Goal: Browse casually: Explore the website without a specific task or goal

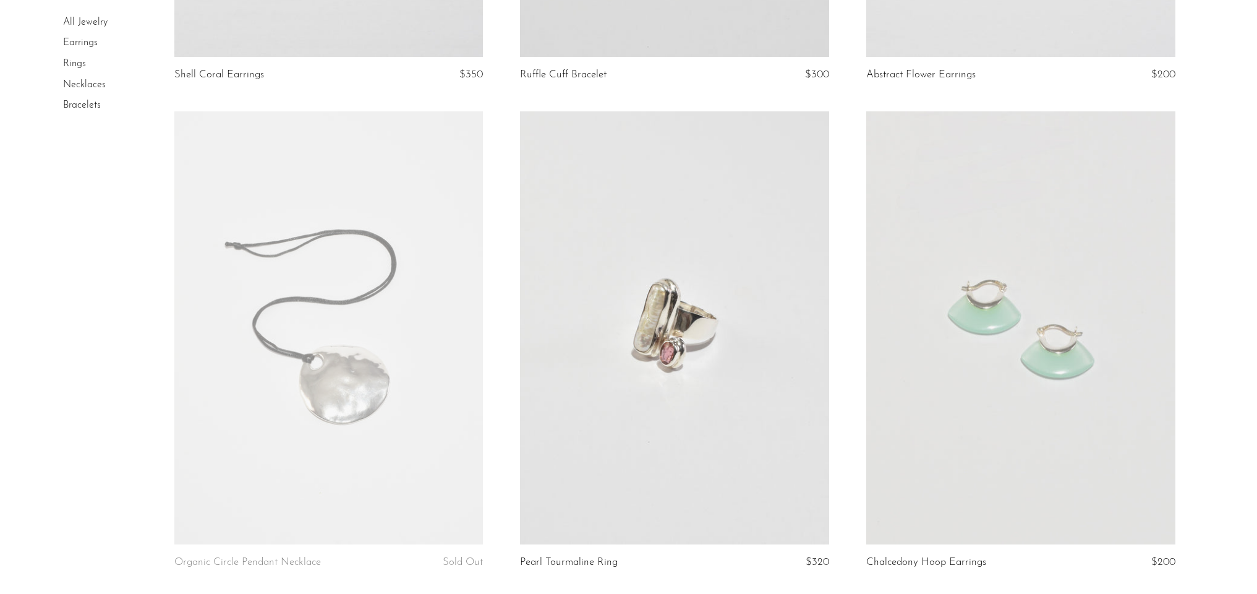
scroll to position [507, 0]
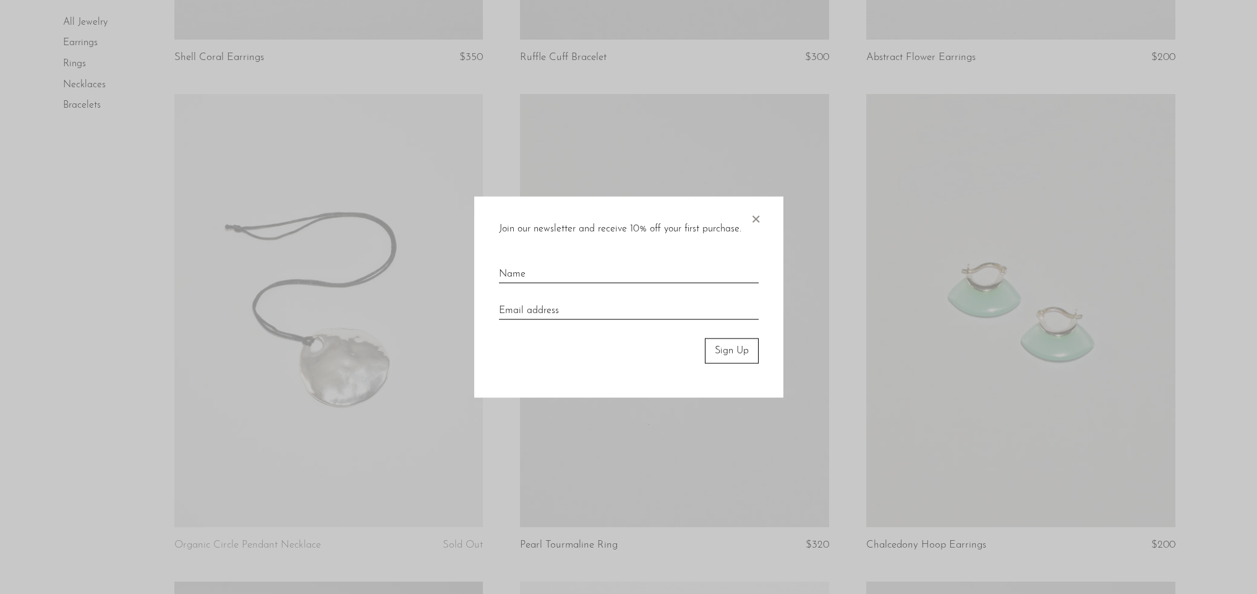
click at [757, 215] on span "×" at bounding box center [756, 217] width 12 height 40
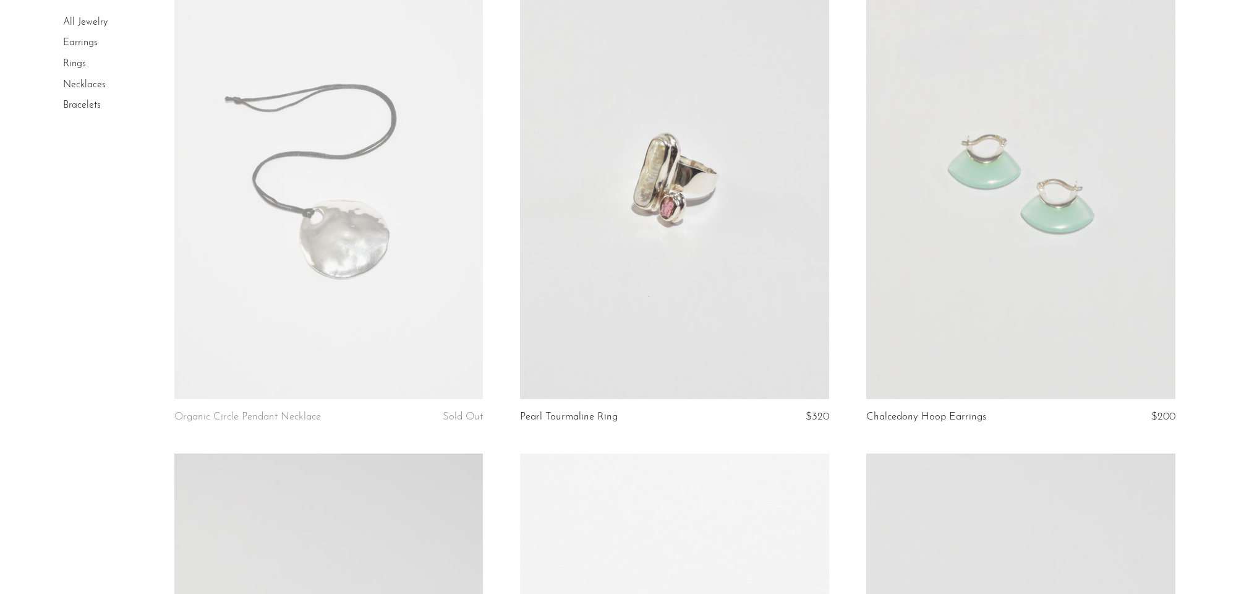
scroll to position [679, 0]
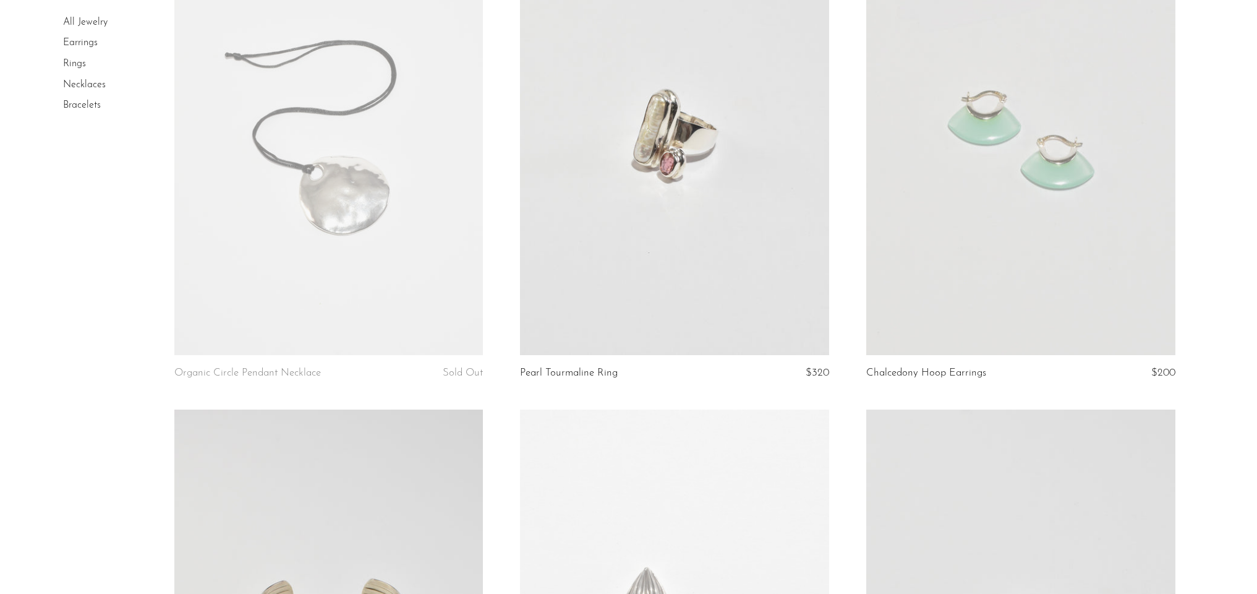
click at [499, 395] on article "Organic Circle Pendant Necklace Sold Out" at bounding box center [329, 165] width 346 height 487
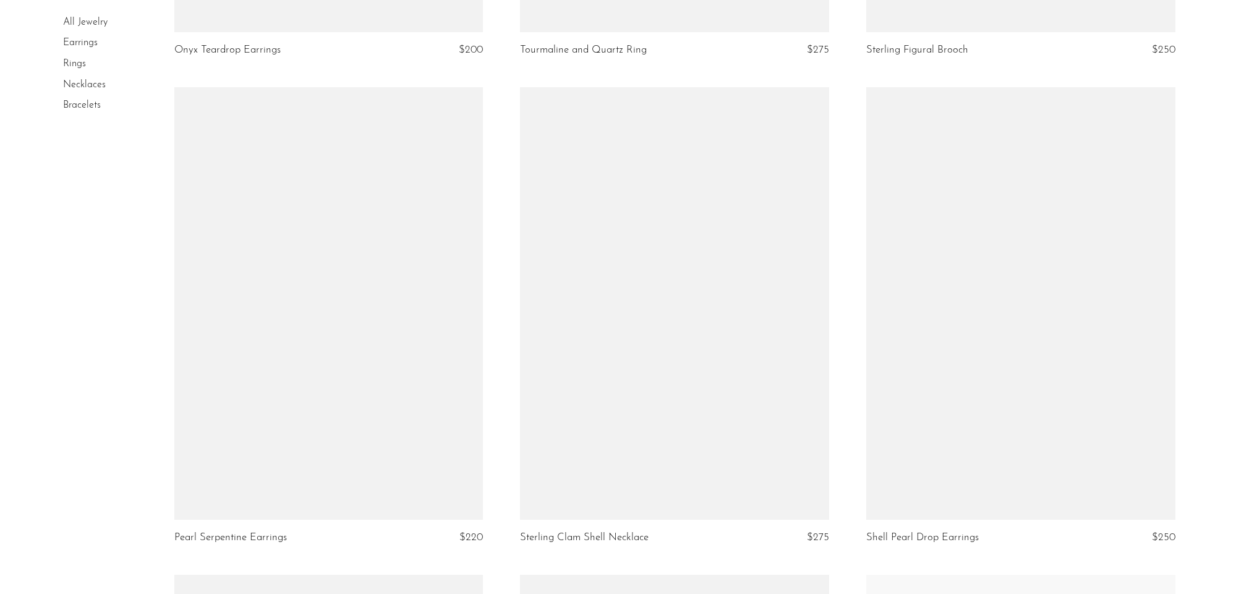
scroll to position [2038, 0]
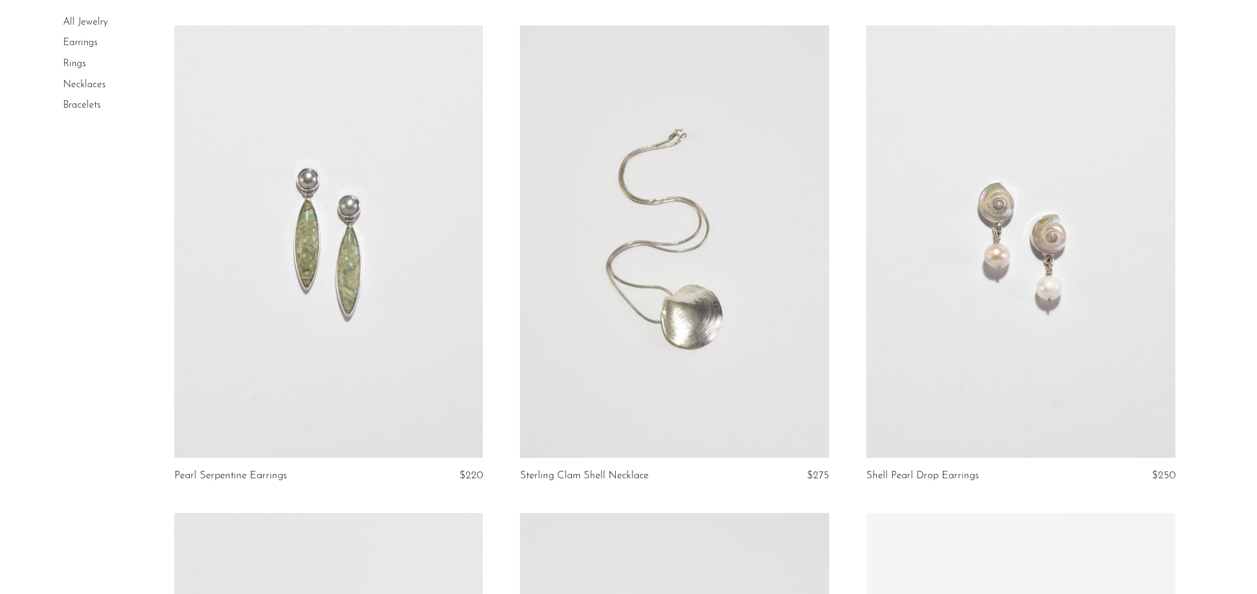
click at [207, 474] on link "Pearl Serpentine Earrings" at bounding box center [230, 475] width 113 height 11
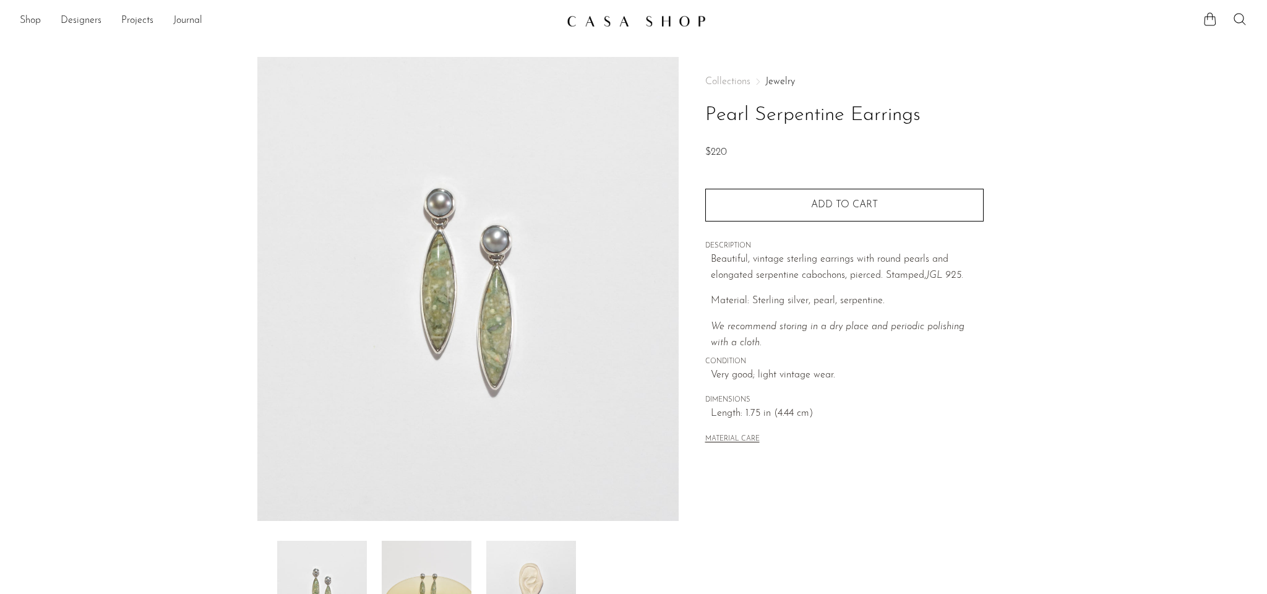
drag, startPoint x: 697, startPoint y: 114, endPoint x: 1016, endPoint y: 111, distance: 318.5
click at [1016, 111] on article "Pearl Serpentine Earrings $220" at bounding box center [633, 348] width 792 height 583
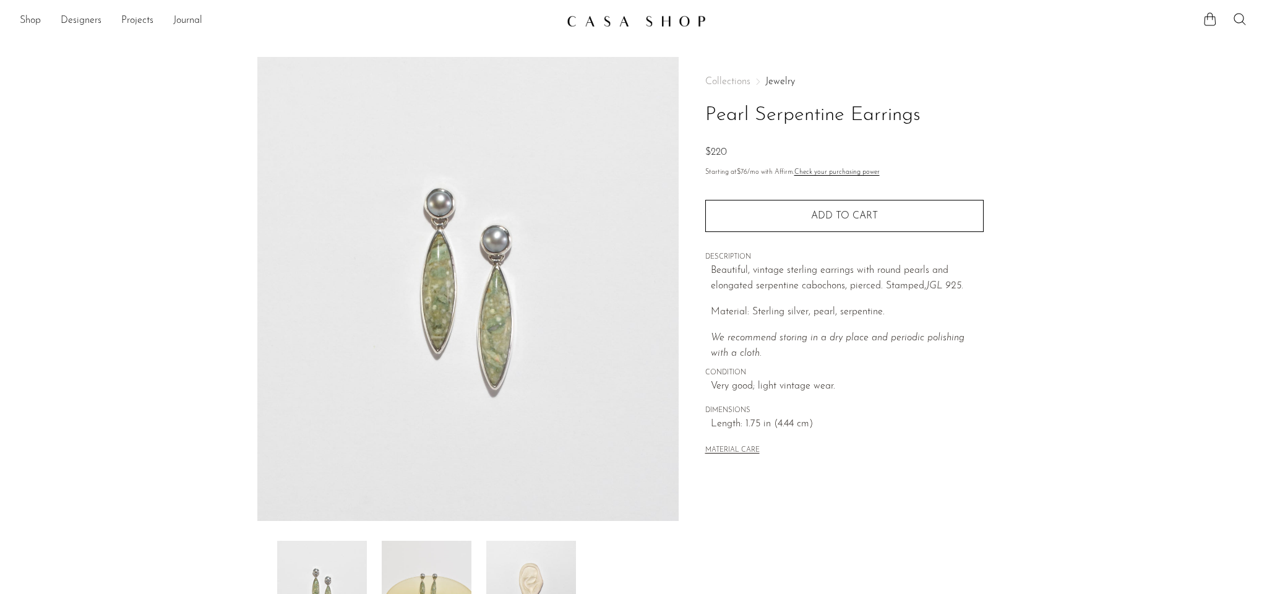
click at [743, 275] on p "Beautiful, vintage sterling earrings with round pearls and elongated serpentine…" at bounding box center [847, 279] width 273 height 32
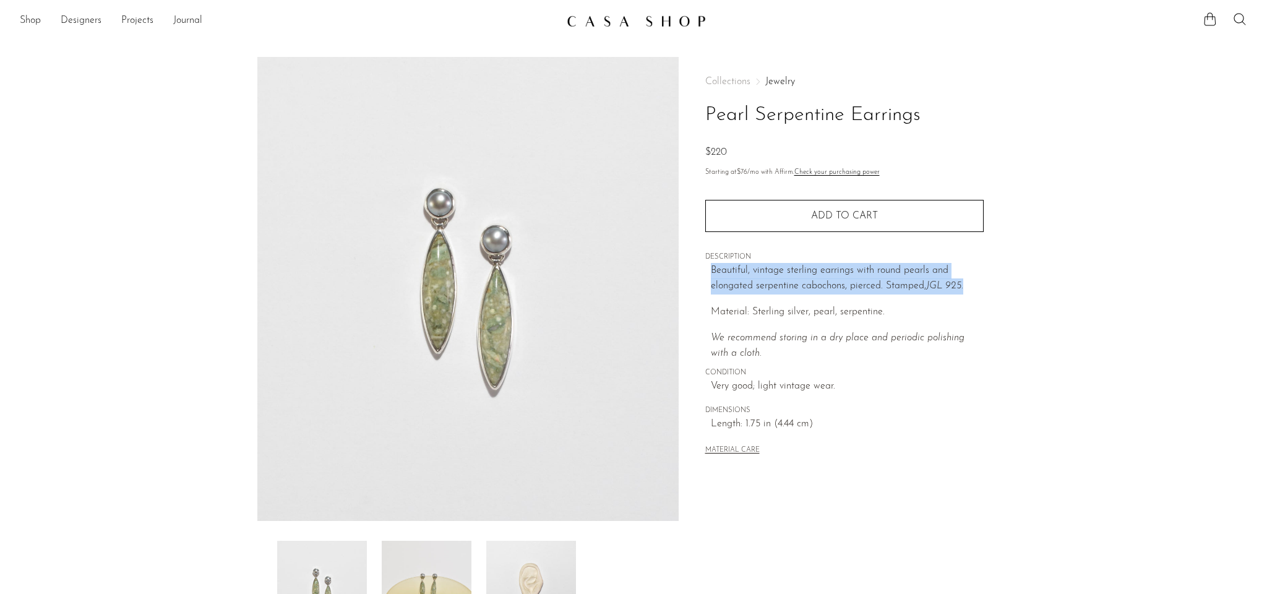
drag, startPoint x: 702, startPoint y: 267, endPoint x: 975, endPoint y: 286, distance: 274.1
click at [975, 286] on div "Collections Jewelry Pearl Serpentine Earrings $220 Starting at $76 /mo with Aff…" at bounding box center [843, 348] width 331 height 583
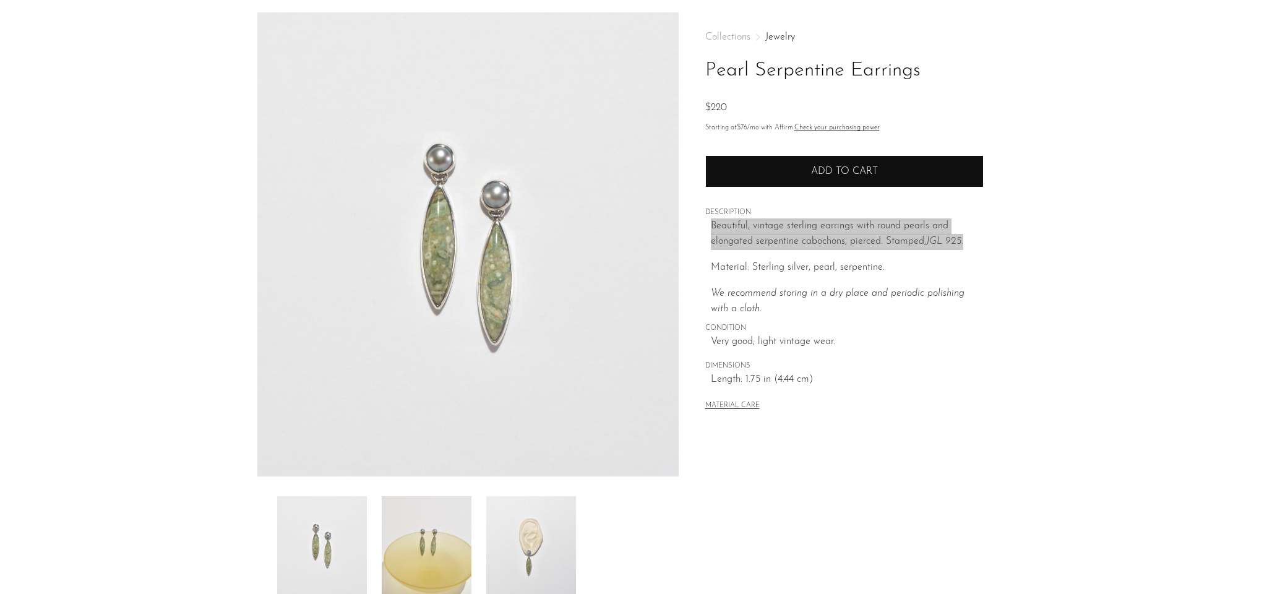
scroll to position [212, 0]
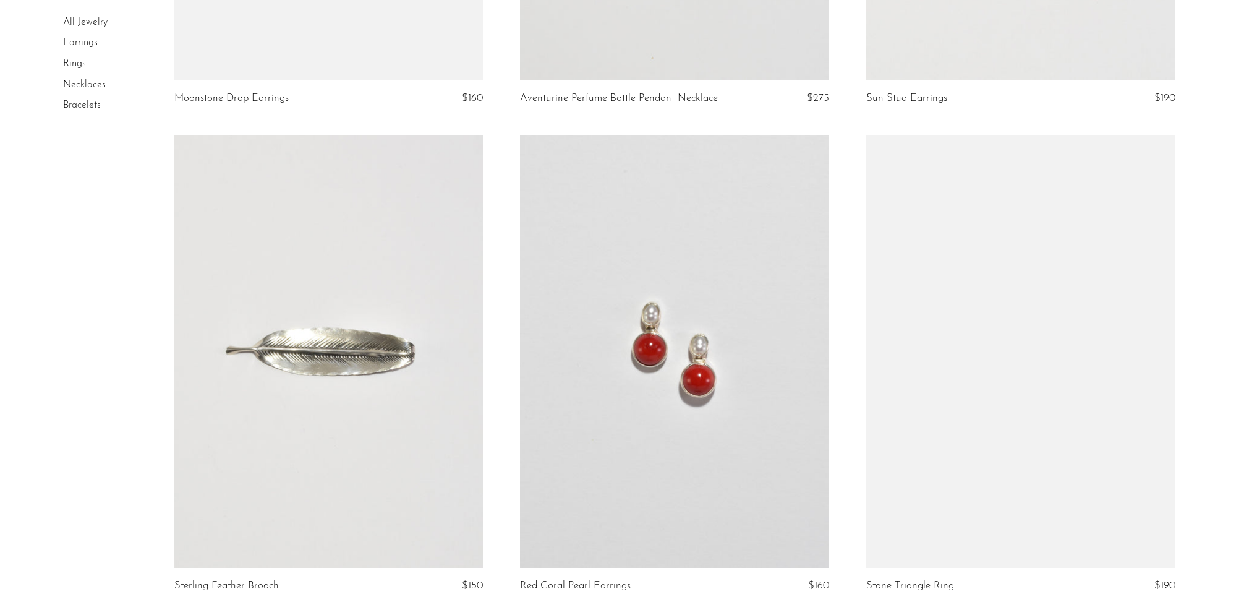
scroll to position [5587, 0]
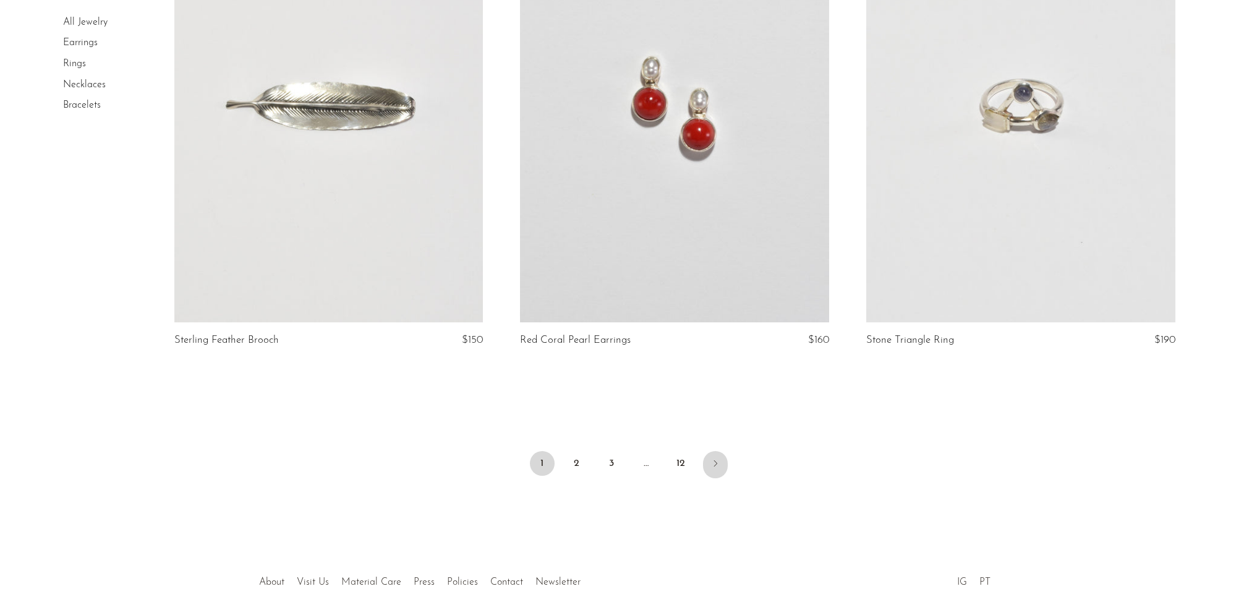
click at [715, 470] on link "Next" at bounding box center [715, 464] width 25 height 27
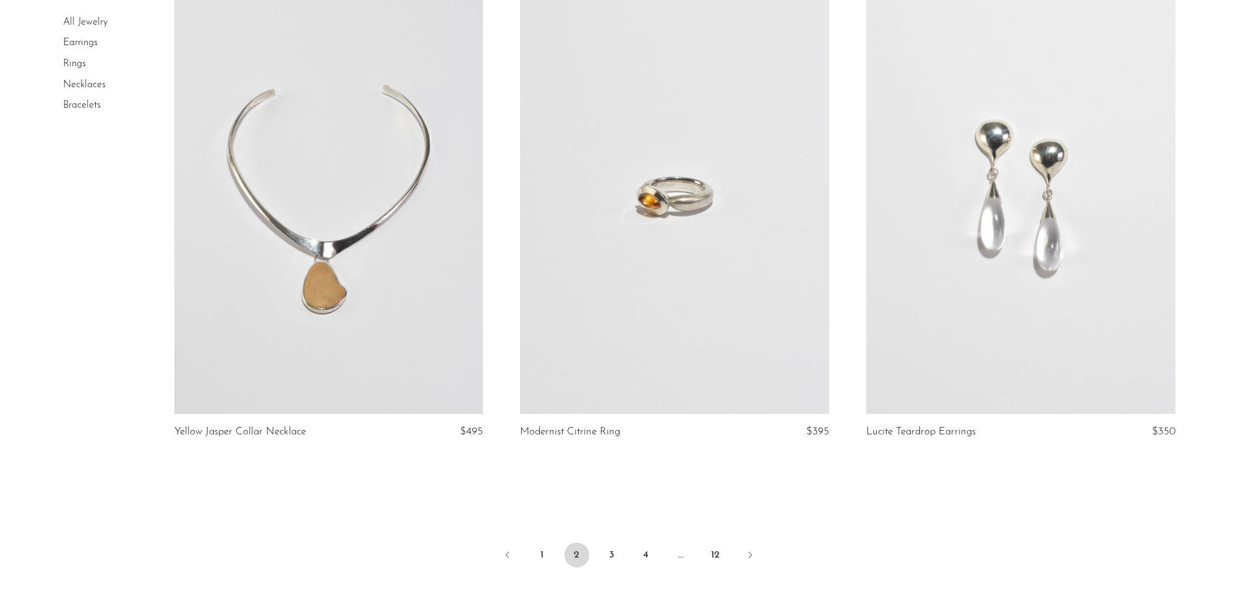
scroll to position [5495, 0]
click at [751, 554] on icon "Next" at bounding box center [750, 555] width 10 height 10
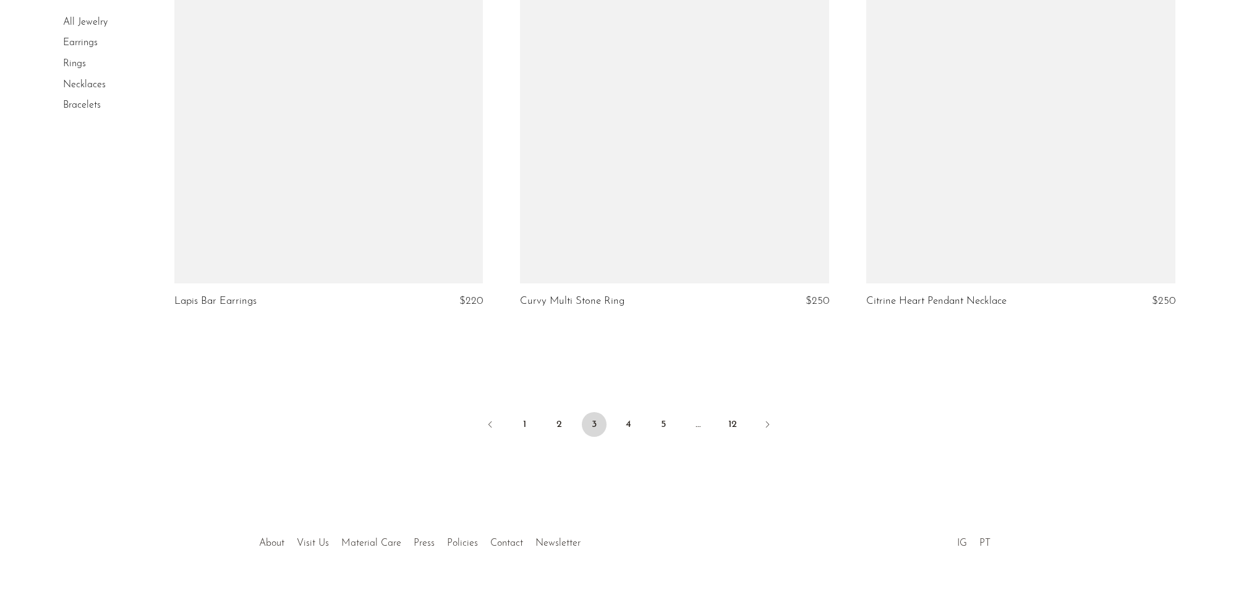
scroll to position [5683, 0]
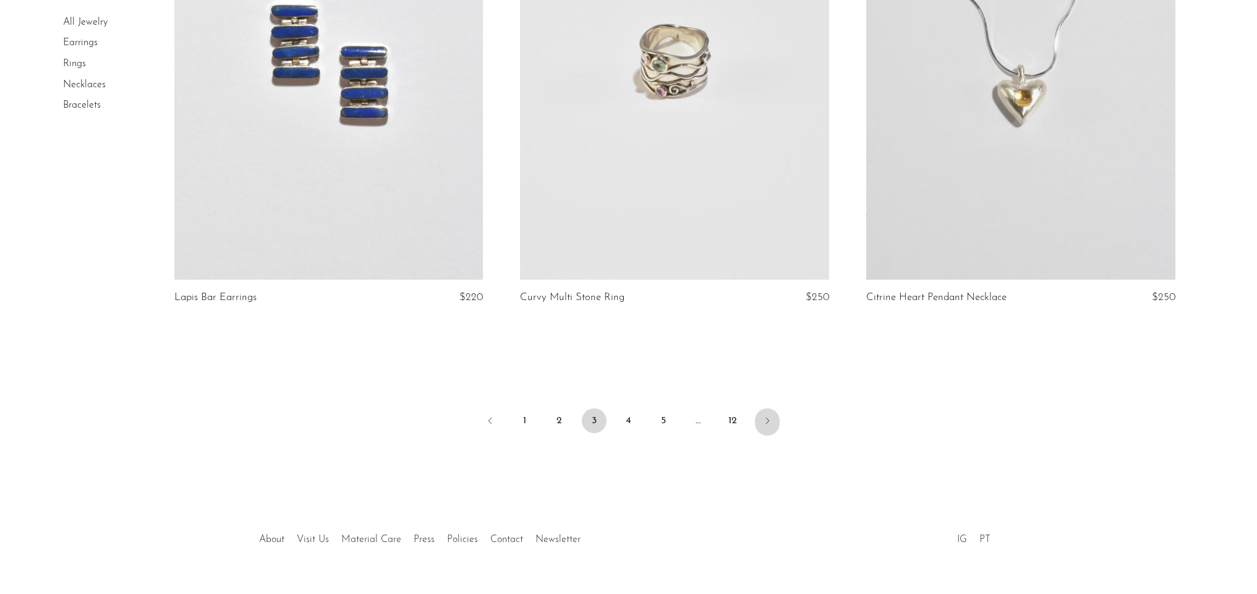
click at [774, 408] on link "Next" at bounding box center [767, 421] width 25 height 27
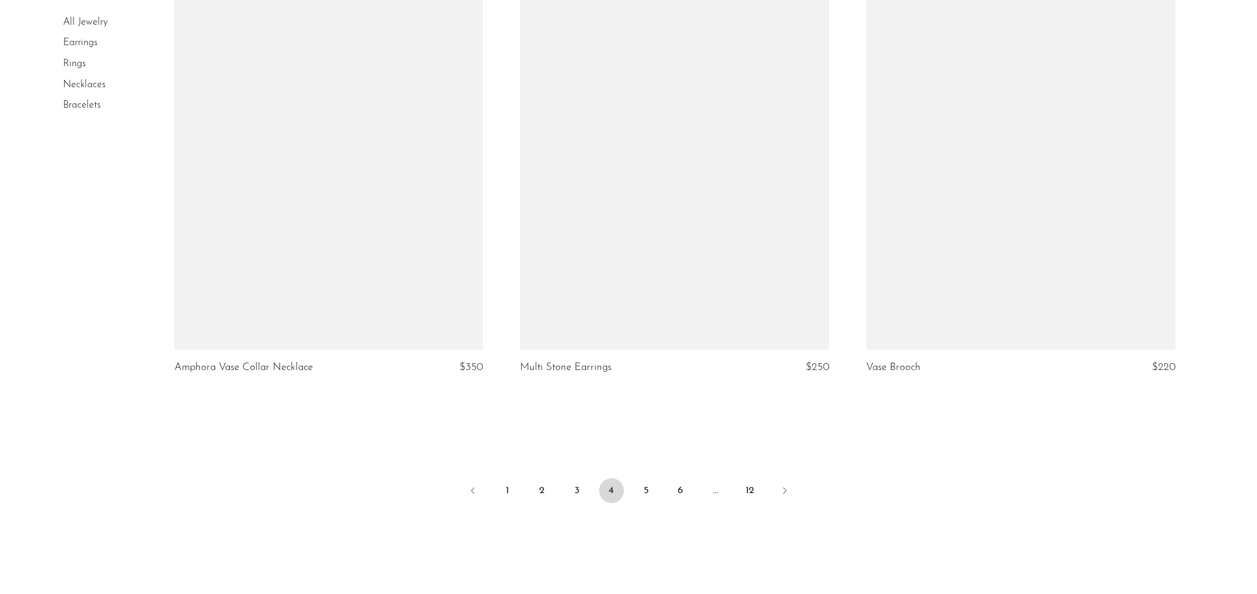
scroll to position [5658, 0]
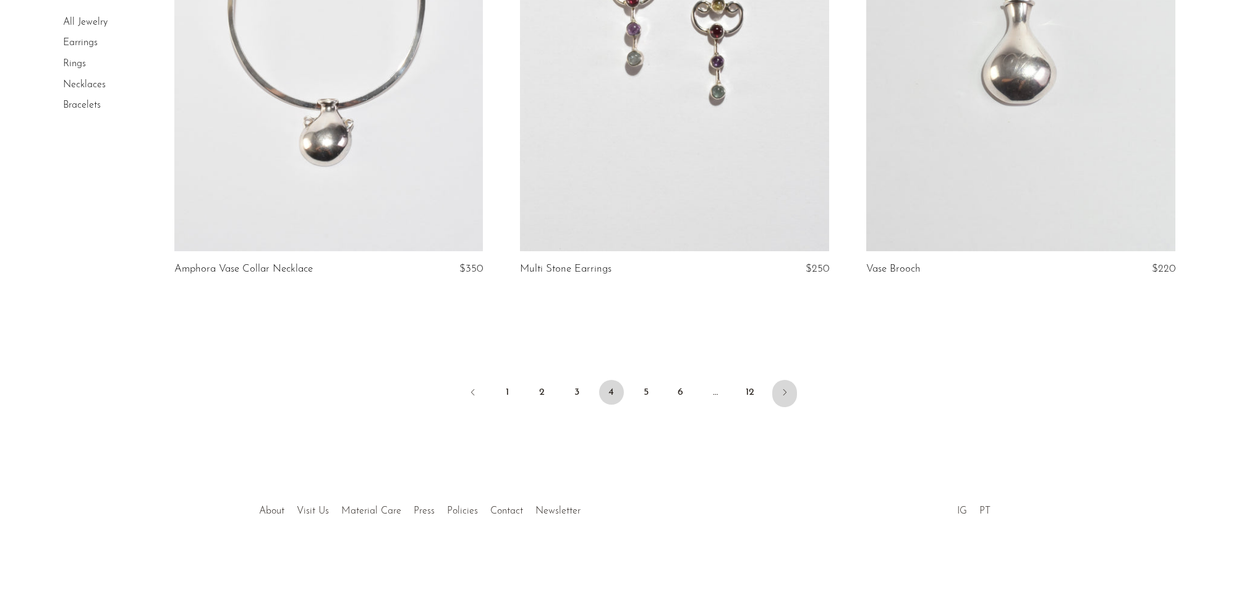
click at [792, 396] on link "Next" at bounding box center [784, 393] width 25 height 27
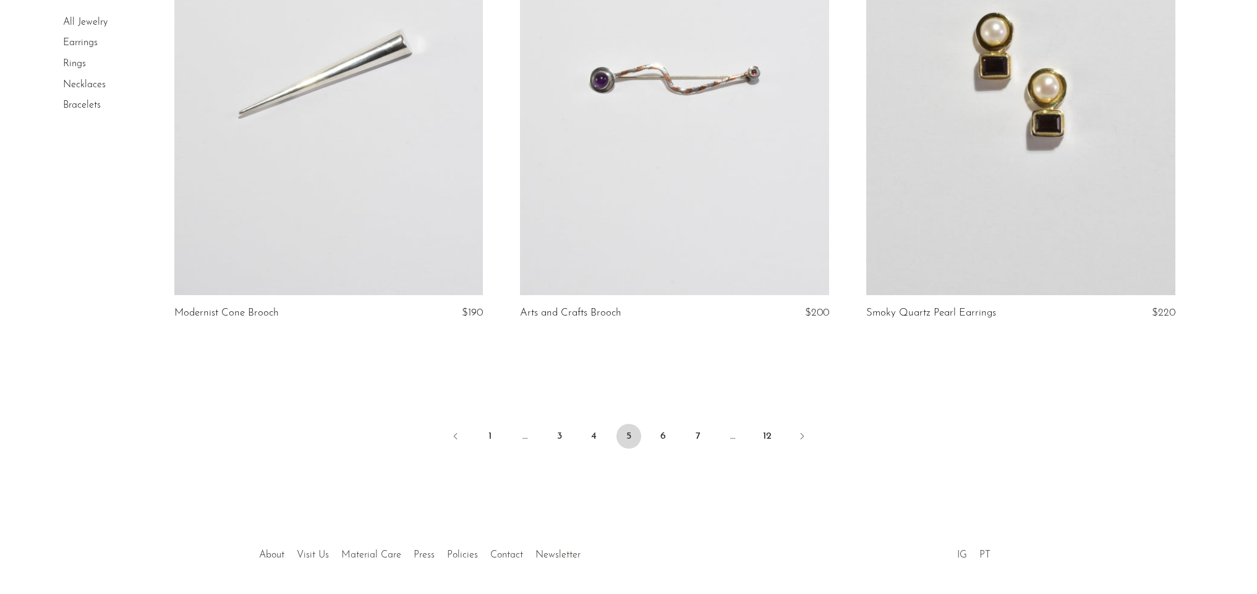
scroll to position [5674, 0]
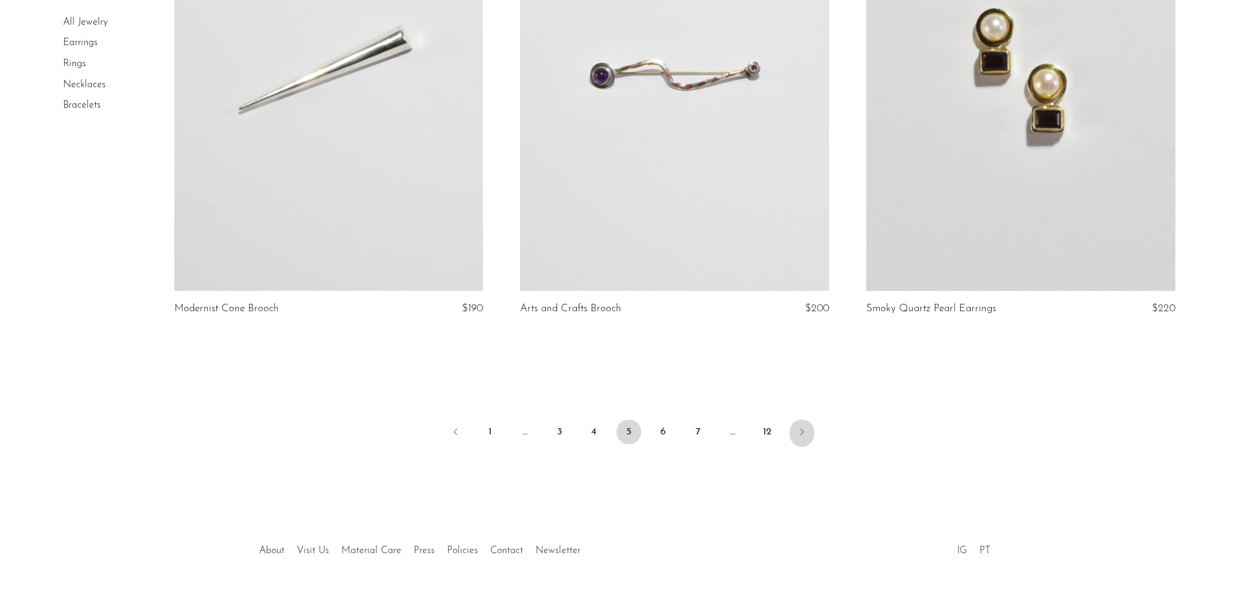
click at [805, 429] on icon "Next" at bounding box center [802, 432] width 10 height 10
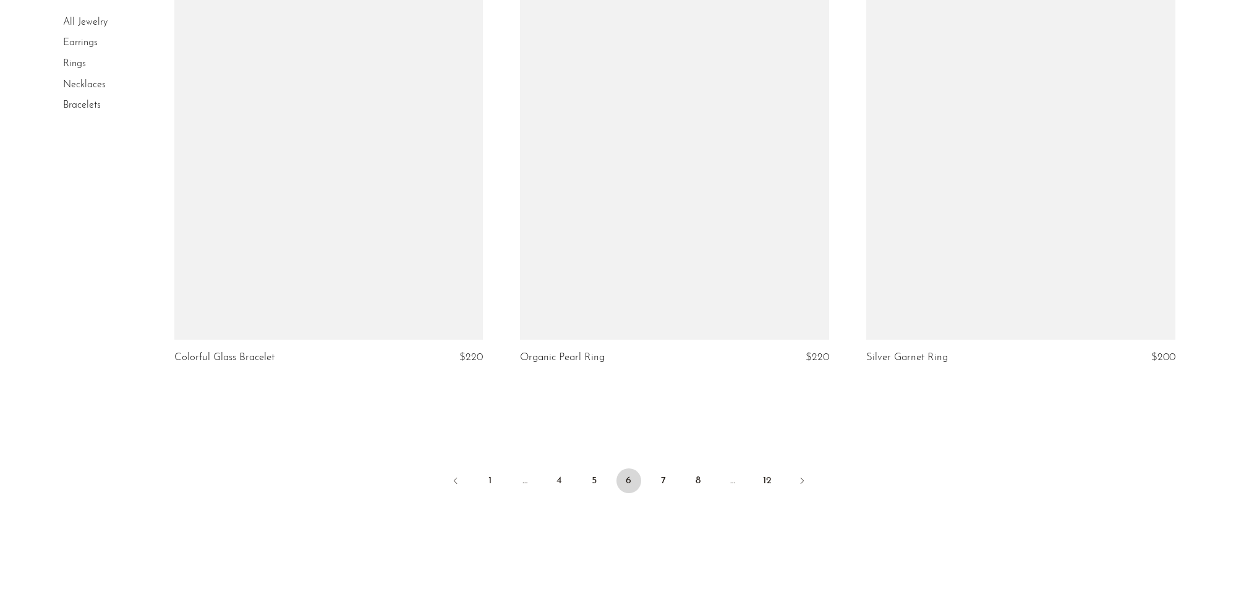
scroll to position [5592, 0]
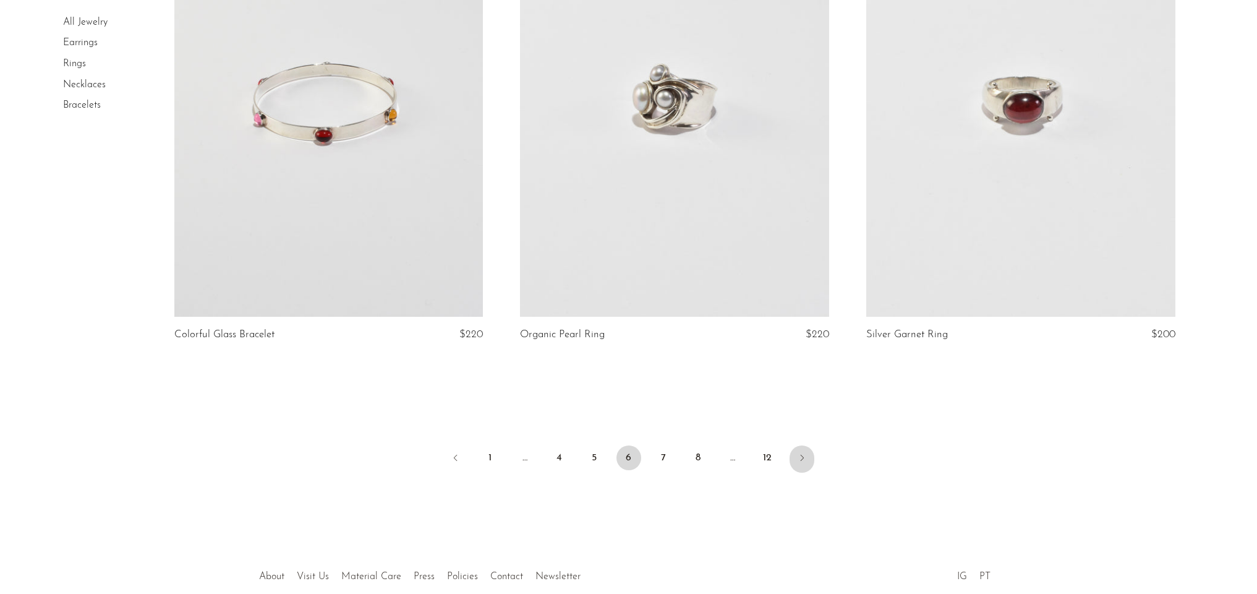
click at [807, 460] on link "Next" at bounding box center [802, 458] width 25 height 27
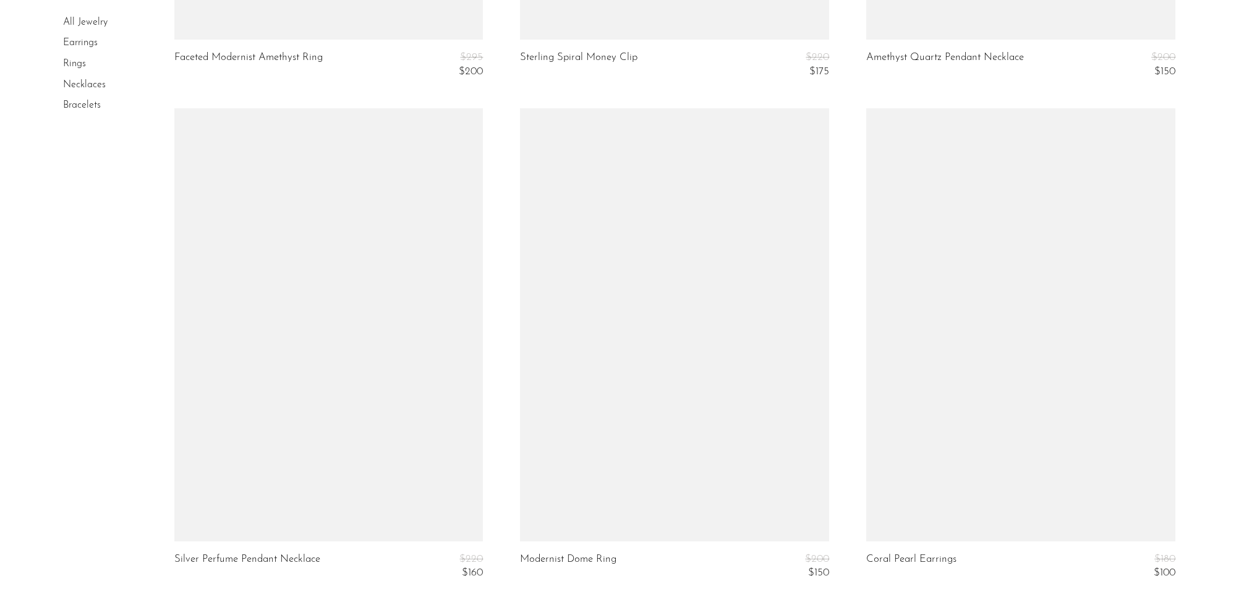
scroll to position [5731, 0]
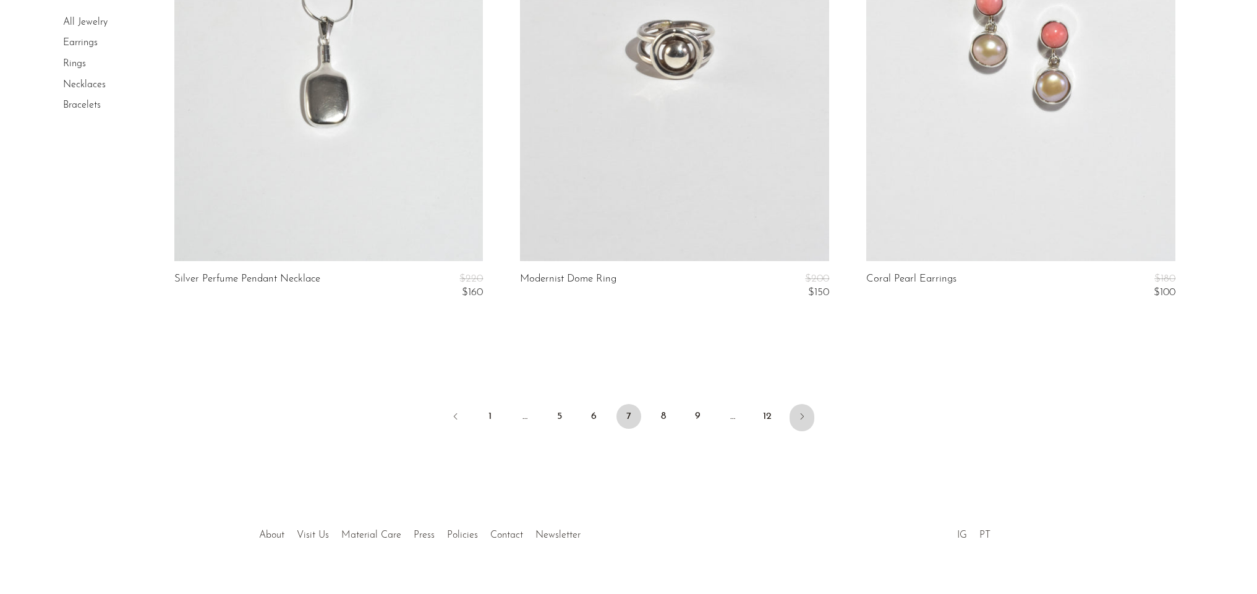
click at [799, 416] on icon "Next" at bounding box center [802, 416] width 10 height 10
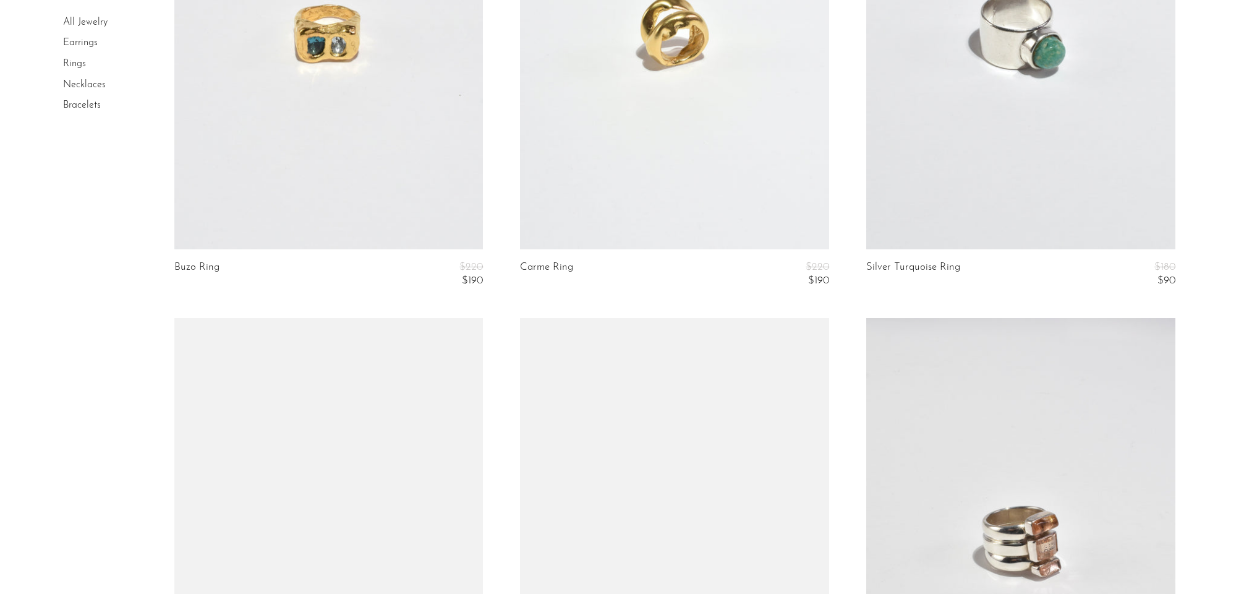
scroll to position [3346, 0]
